Goal: Information Seeking & Learning: Learn about a topic

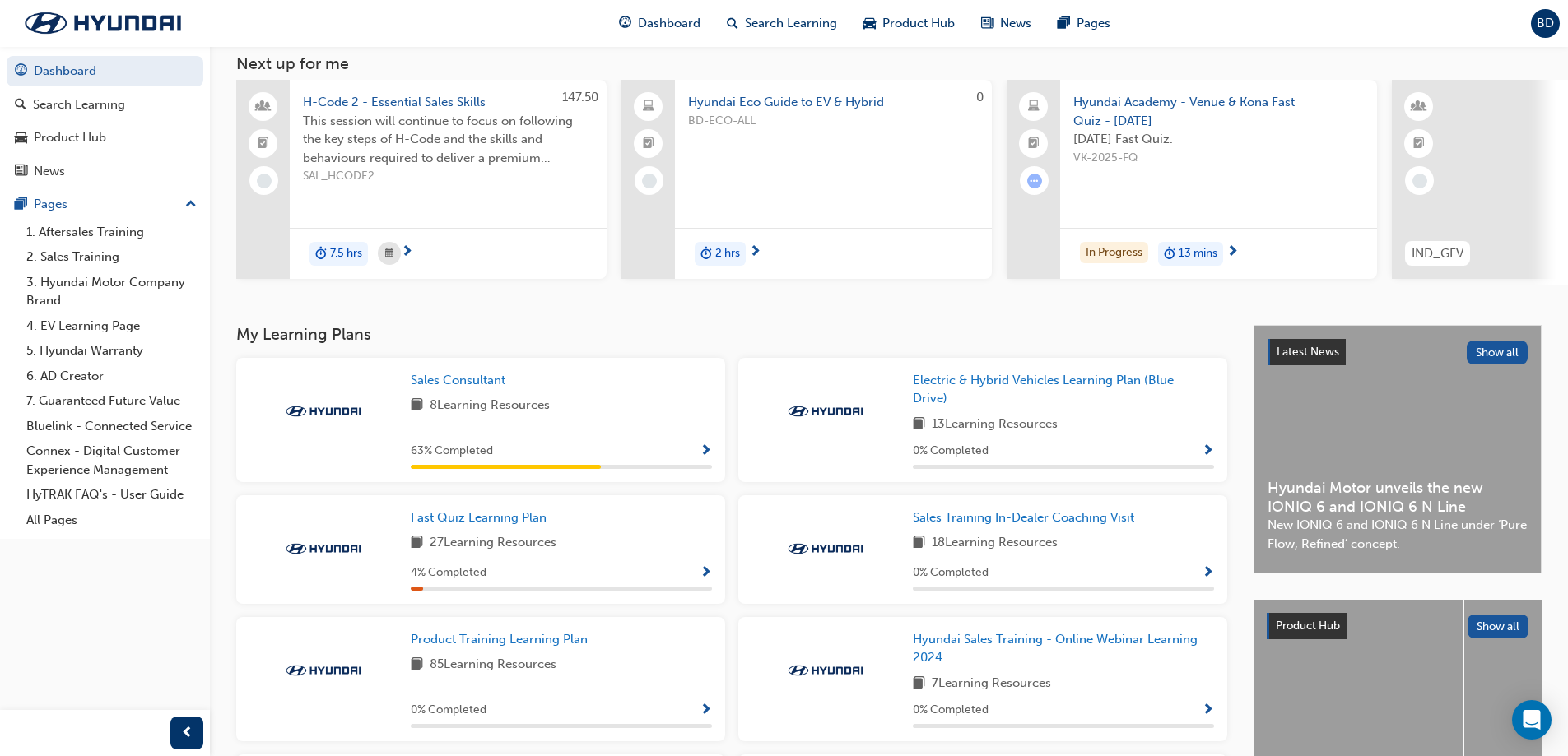
scroll to position [329, 0]
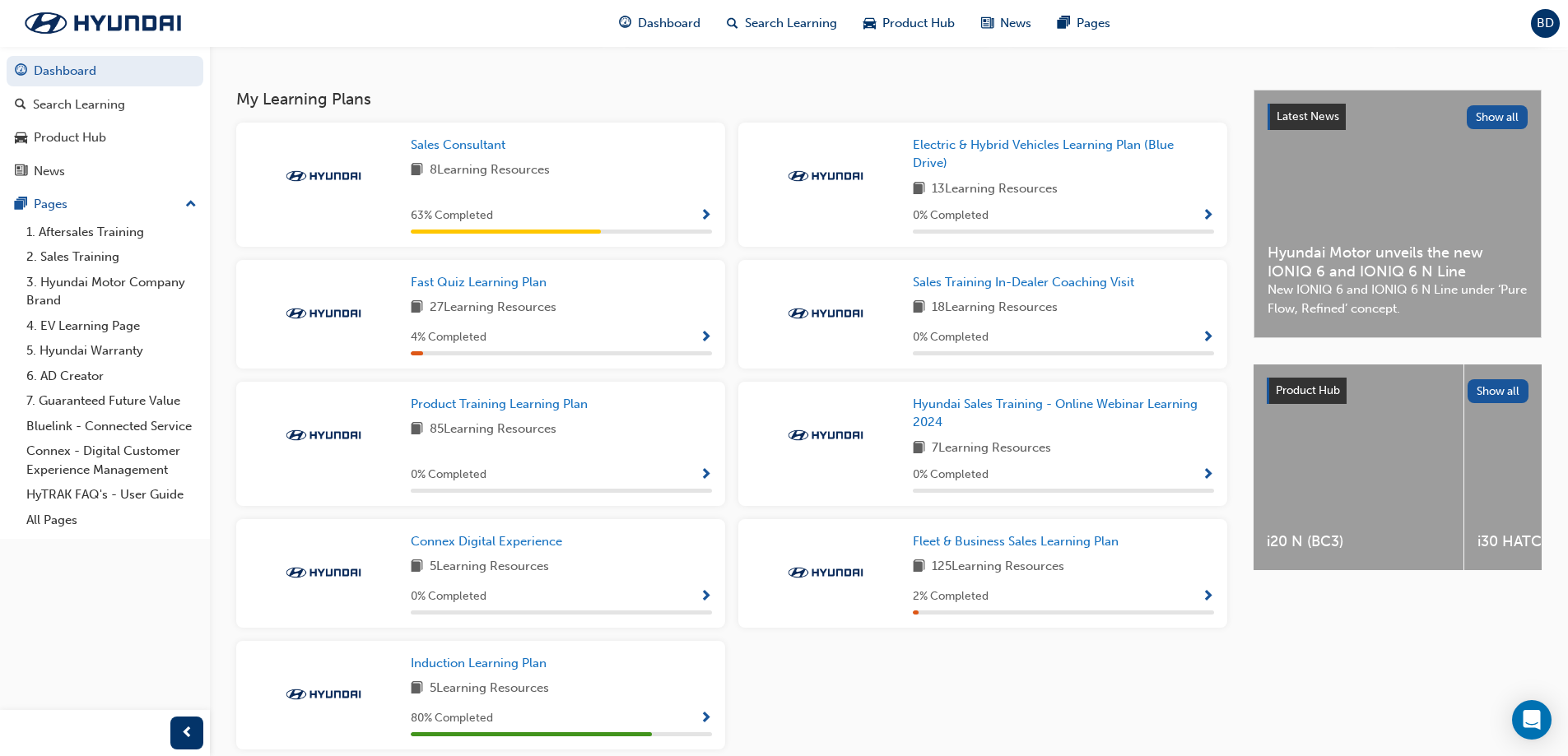
click at [702, 481] on span "Show Progress" at bounding box center [705, 475] width 13 height 14
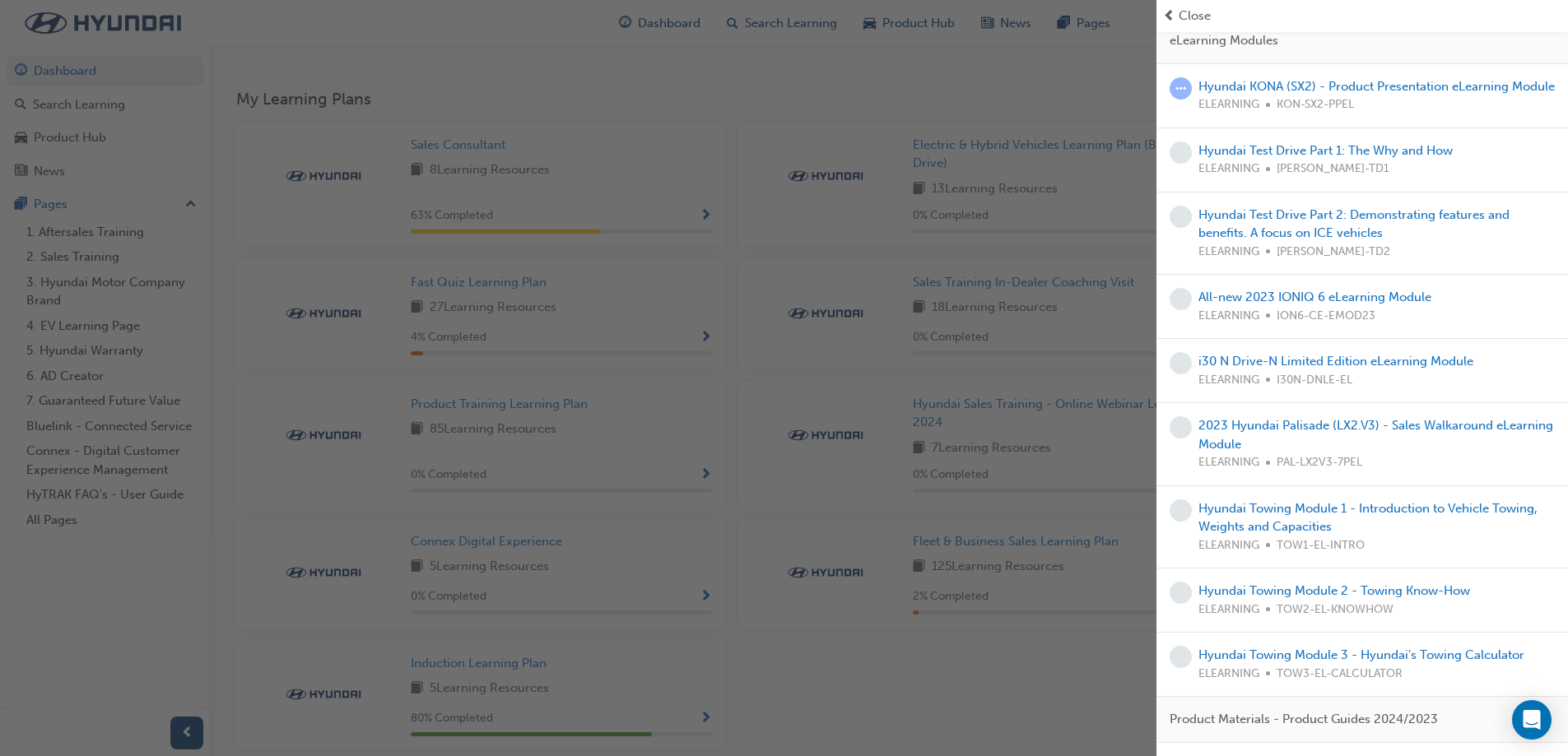
scroll to position [0, 0]
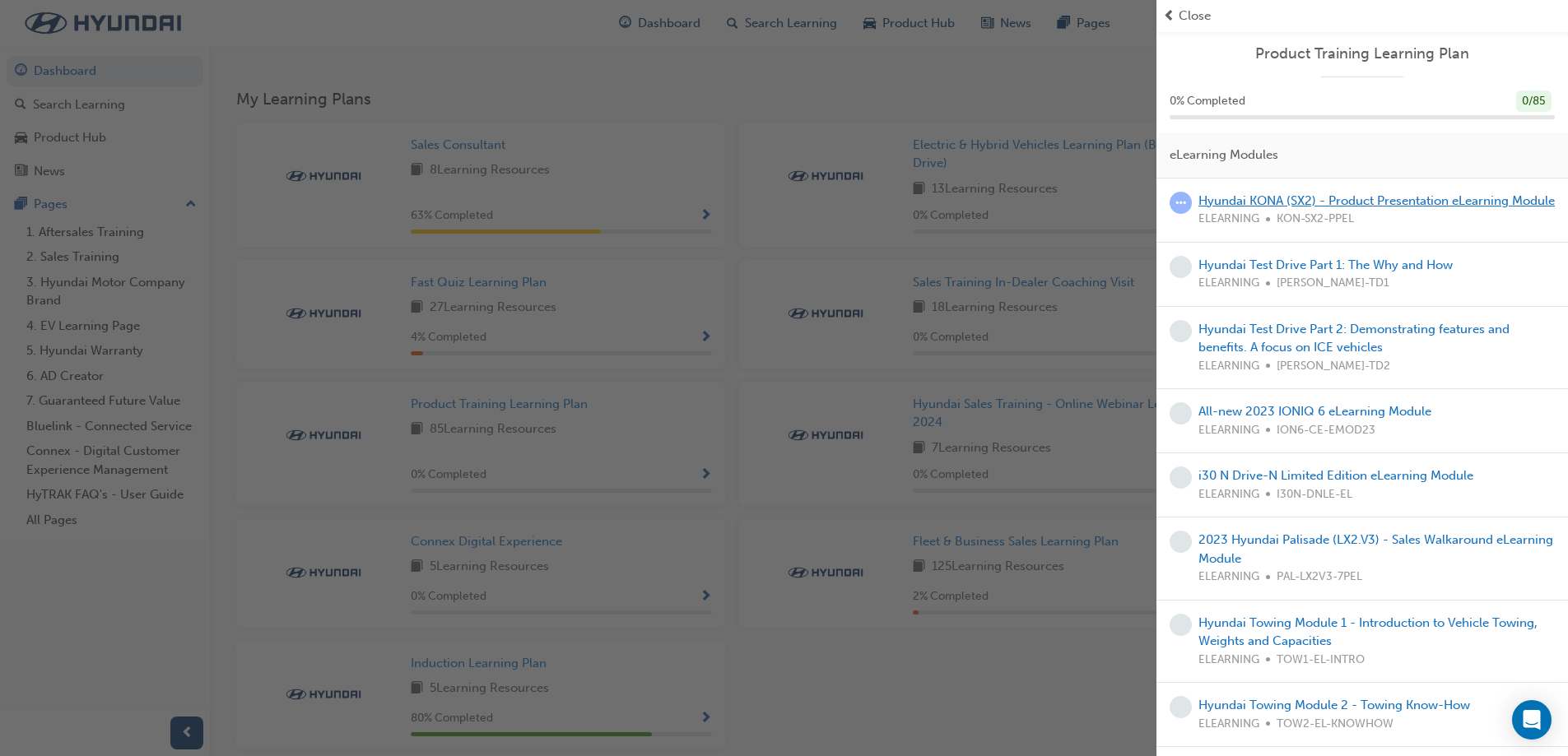
click at [1285, 205] on link "Hyundai KONA (SX2) - Product Presentation eLearning Module" at bounding box center [1376, 200] width 356 height 14
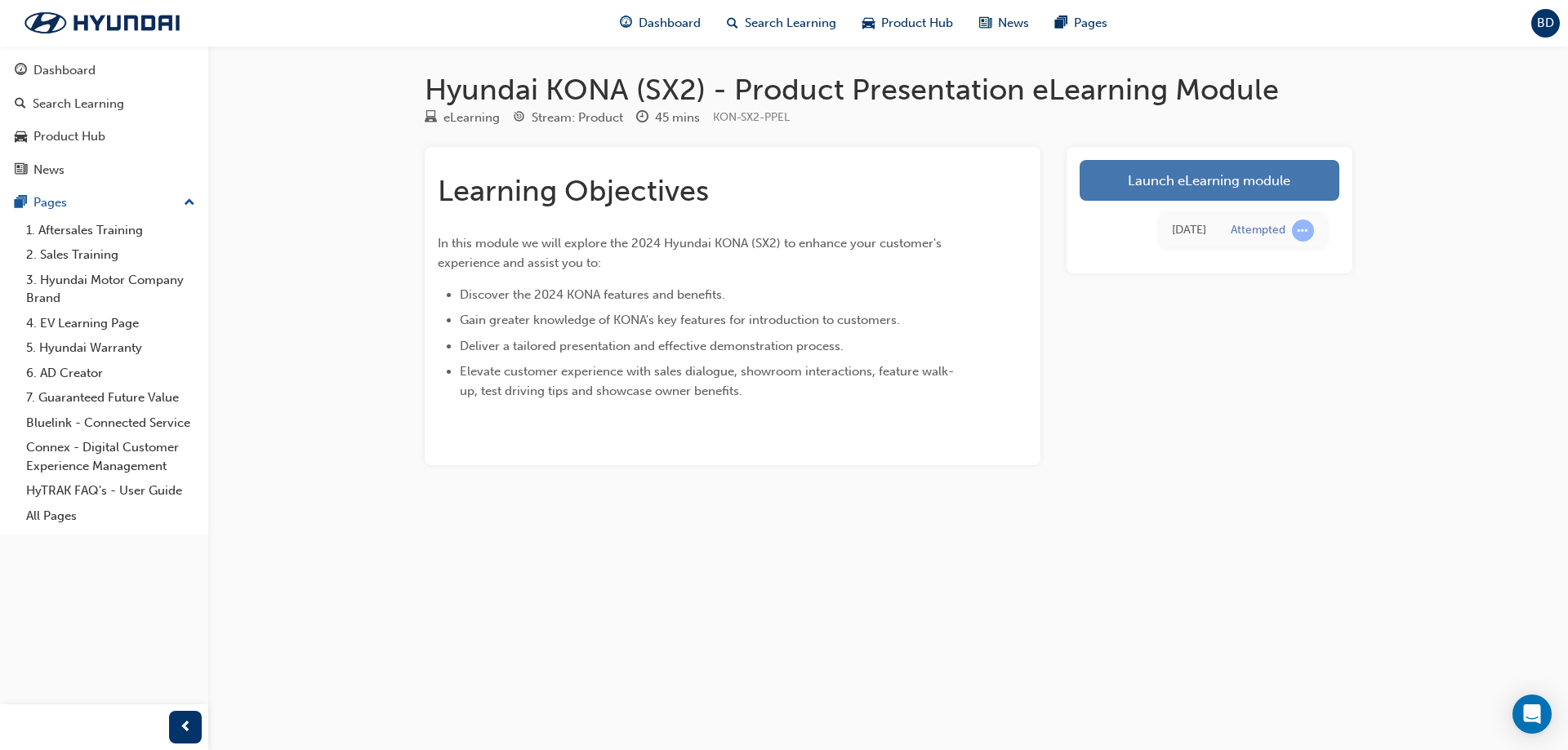
click at [1158, 166] on link "Launch eLearning module" at bounding box center [1210, 180] width 260 height 41
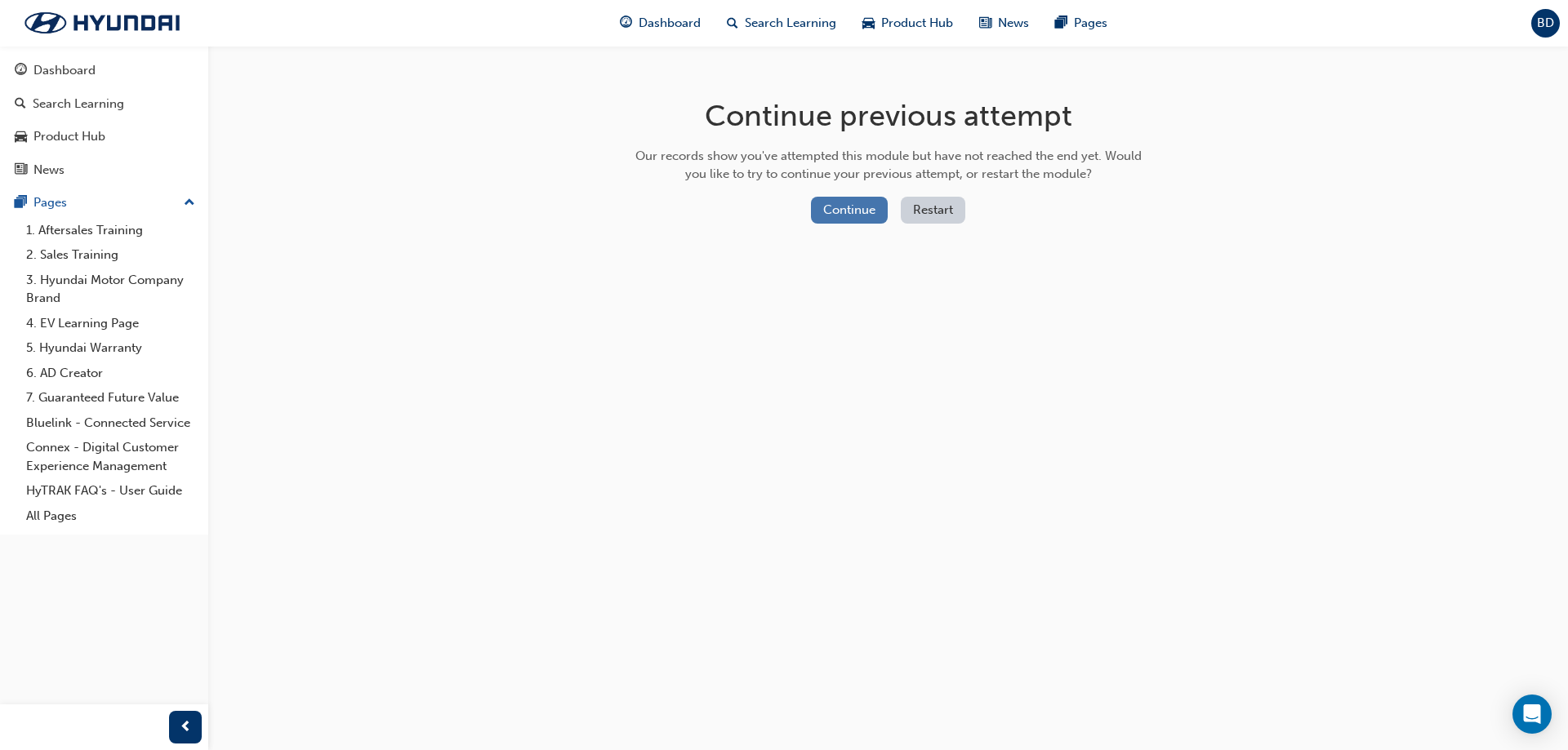
click at [835, 218] on button "Continue" at bounding box center [849, 210] width 77 height 27
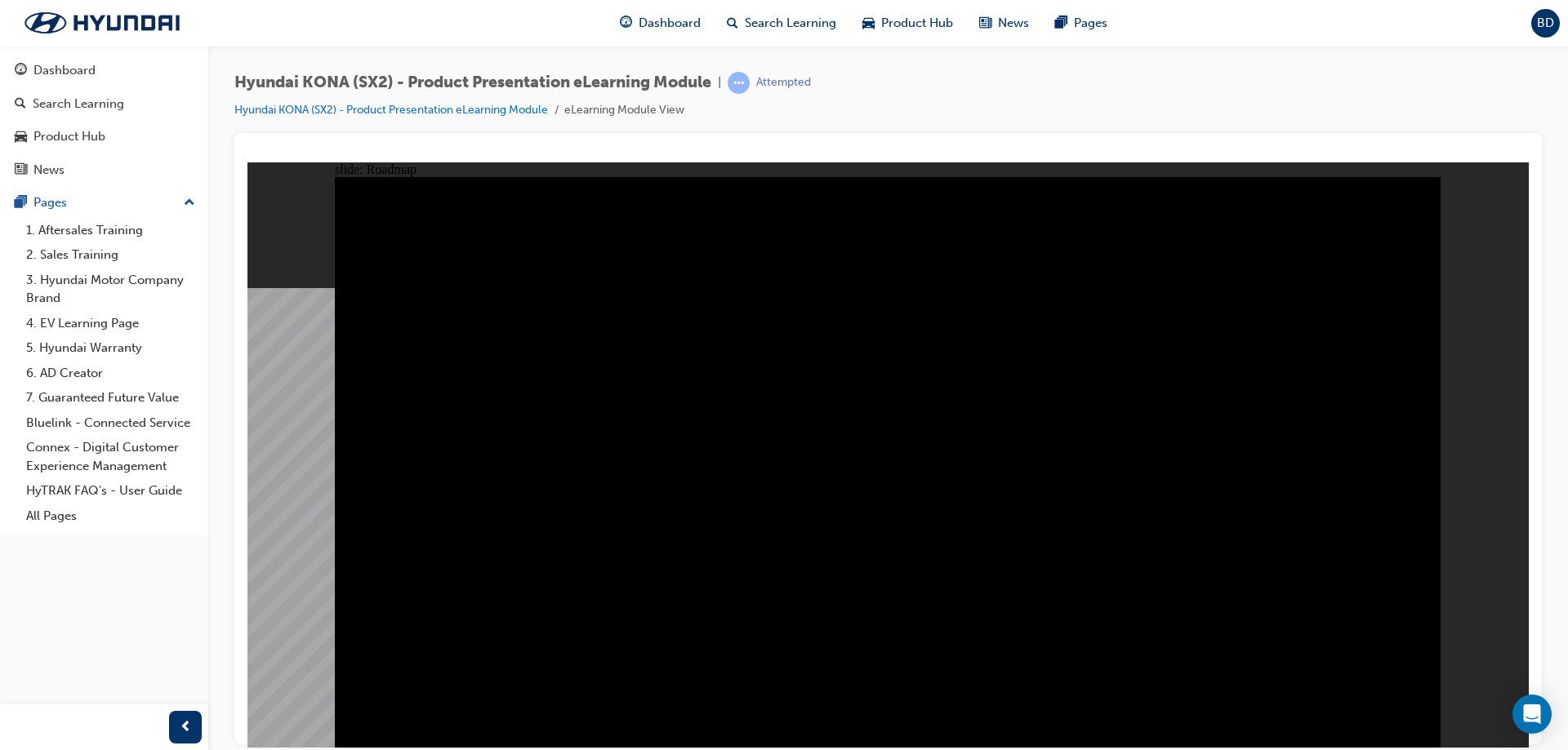
drag, startPoint x: 789, startPoint y: 496, endPoint x: 803, endPoint y: 515, distance: 23.6
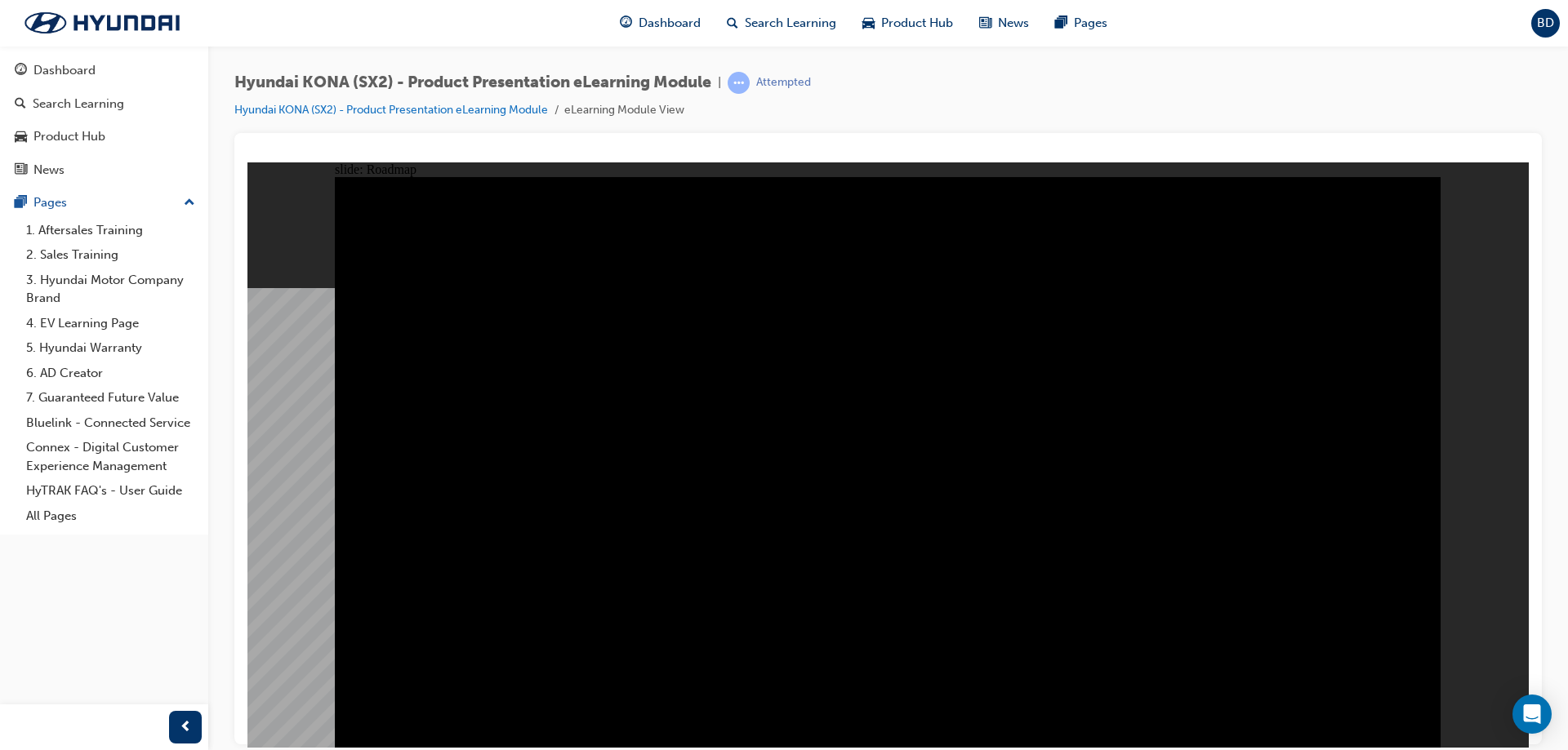
drag, startPoint x: 810, startPoint y: 526, endPoint x: 842, endPoint y: 530, distance: 32.2
drag, startPoint x: 914, startPoint y: 531, endPoint x: 928, endPoint y: 527, distance: 14.6
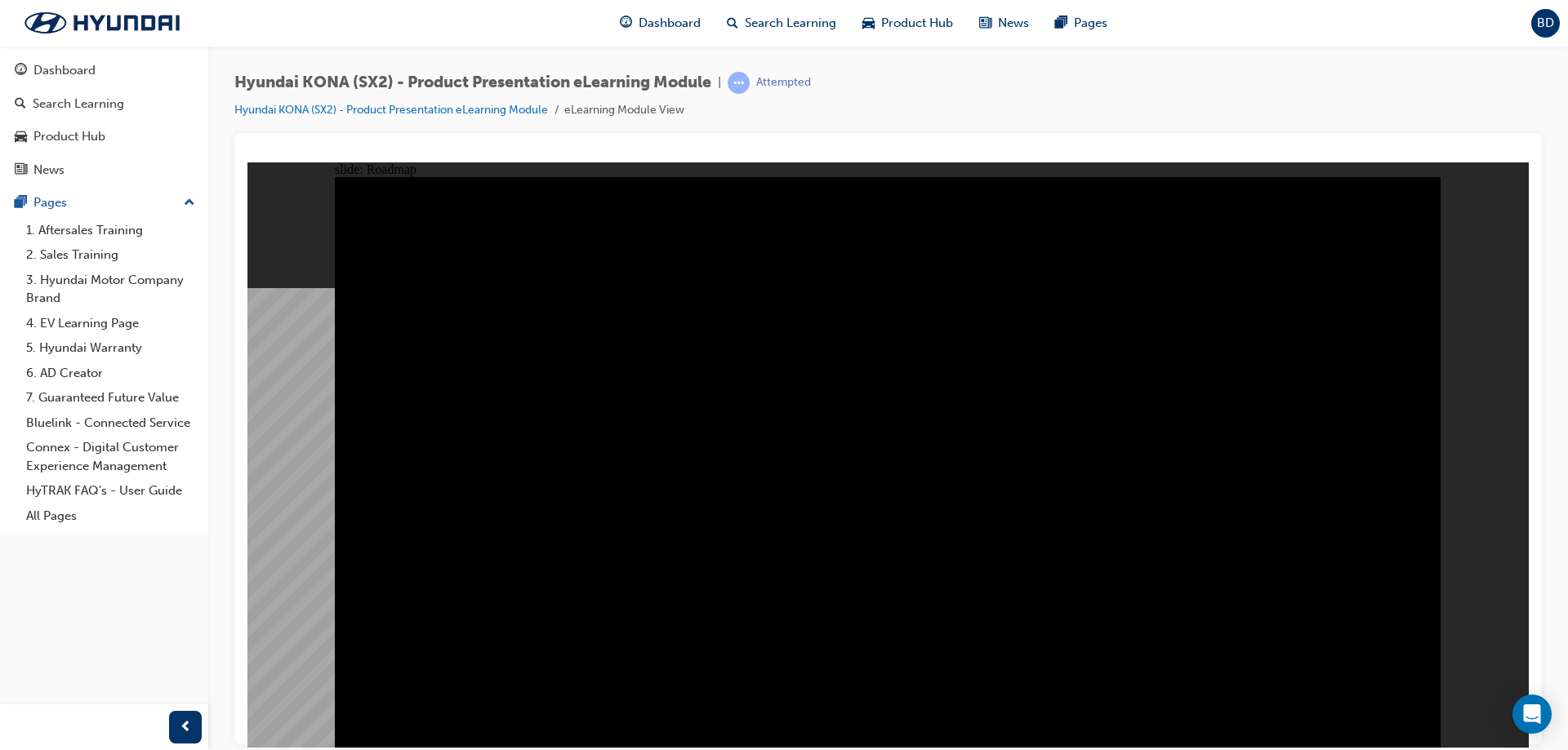
drag, startPoint x: 739, startPoint y: 421, endPoint x: 1100, endPoint y: 510, distance: 371.8
